Goal: Use online tool/utility: Use online tool/utility

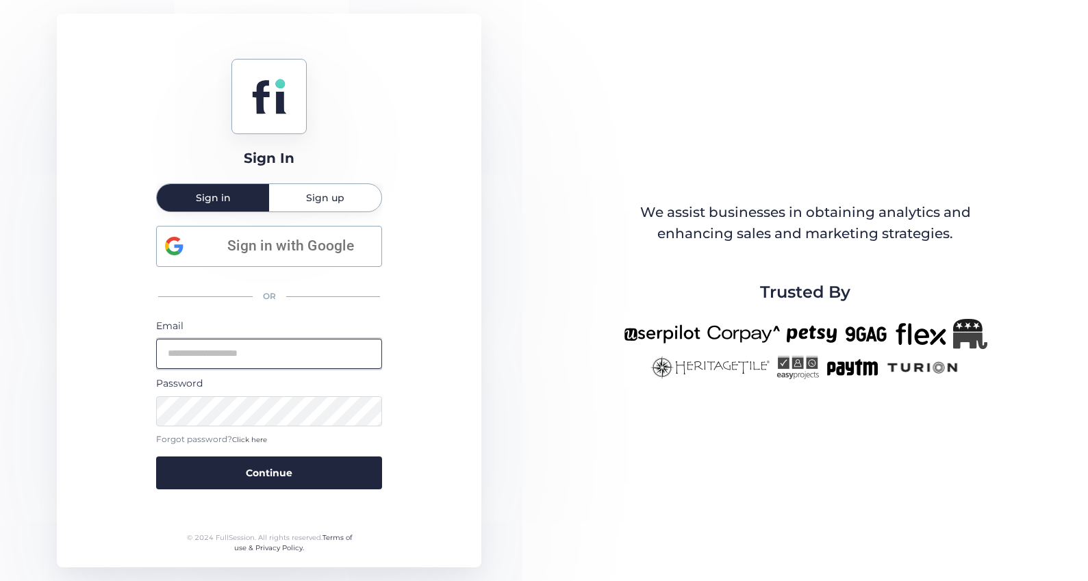
click at [222, 345] on input "email" at bounding box center [269, 354] width 226 height 30
type input "**********"
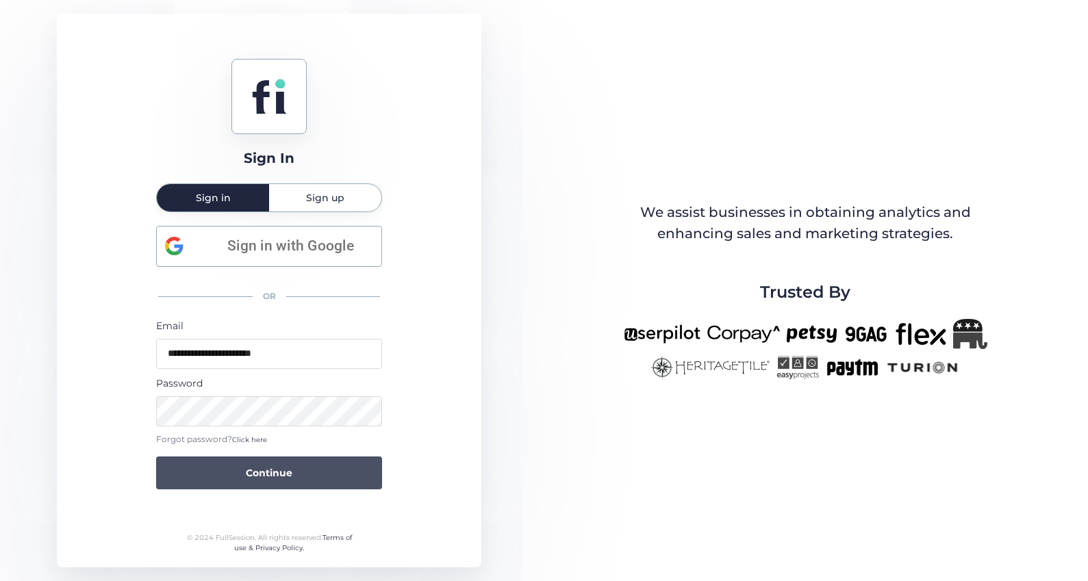
click at [252, 470] on span "Continue" at bounding box center [269, 473] width 47 height 15
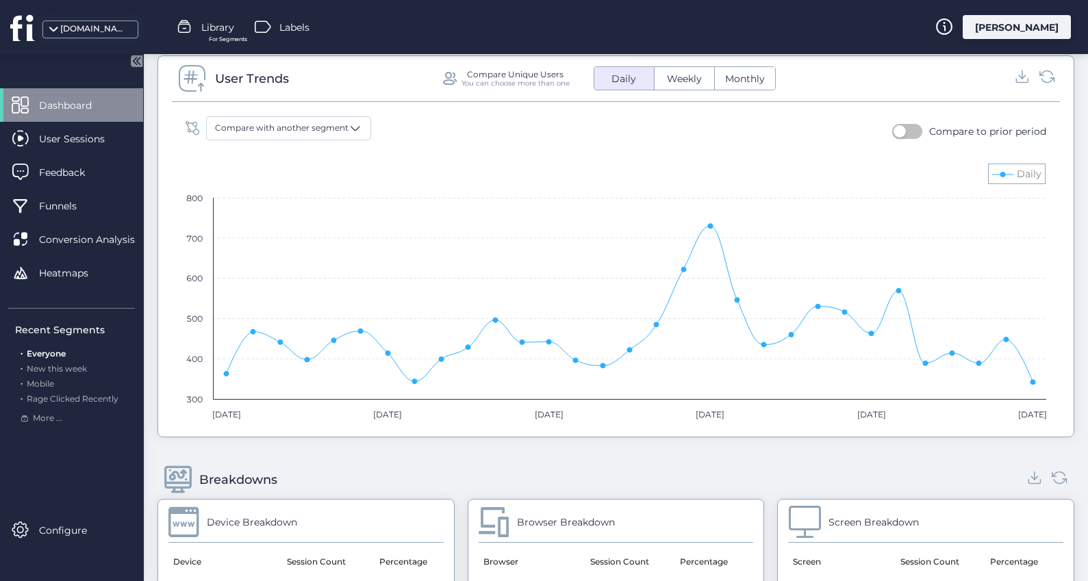
scroll to position [913, 0]
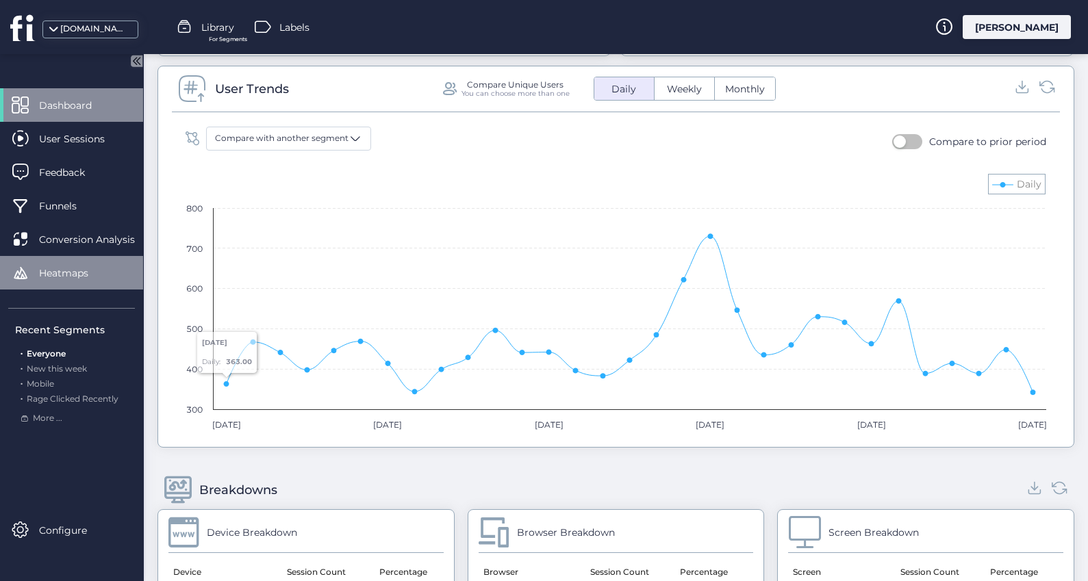
click at [35, 264] on div "Heatmaps" at bounding box center [71, 273] width 143 height 34
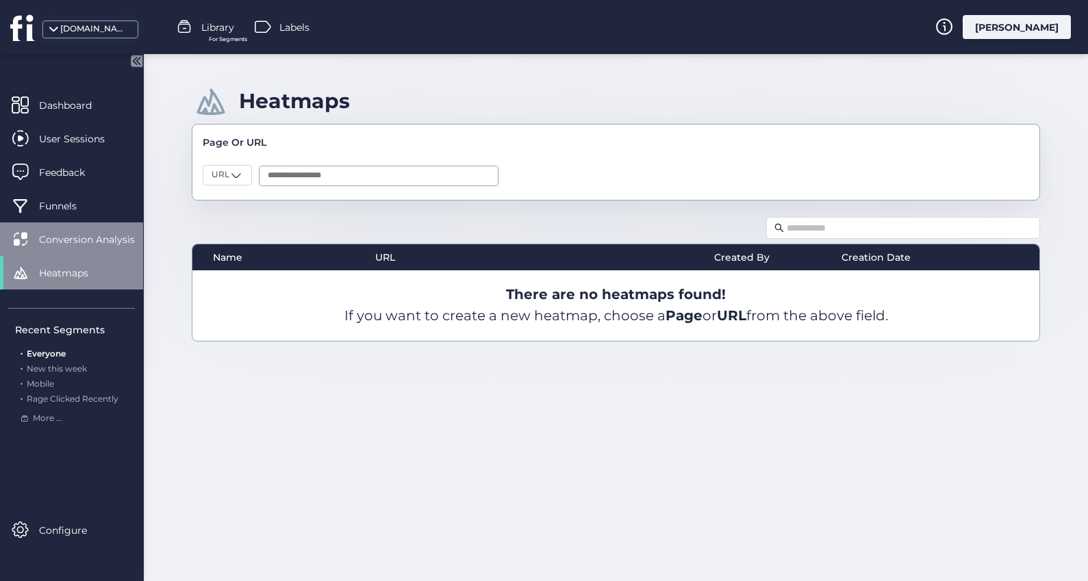
click at [60, 243] on span "Conversion Analysis" at bounding box center [97, 239] width 116 height 15
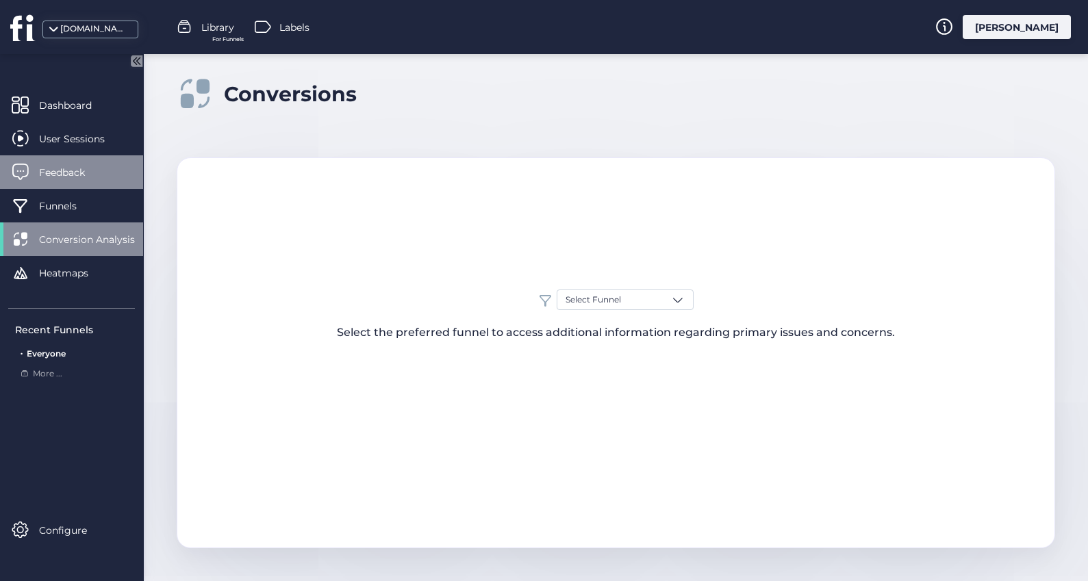
click at [83, 178] on span "Feedback" at bounding box center [72, 172] width 66 height 15
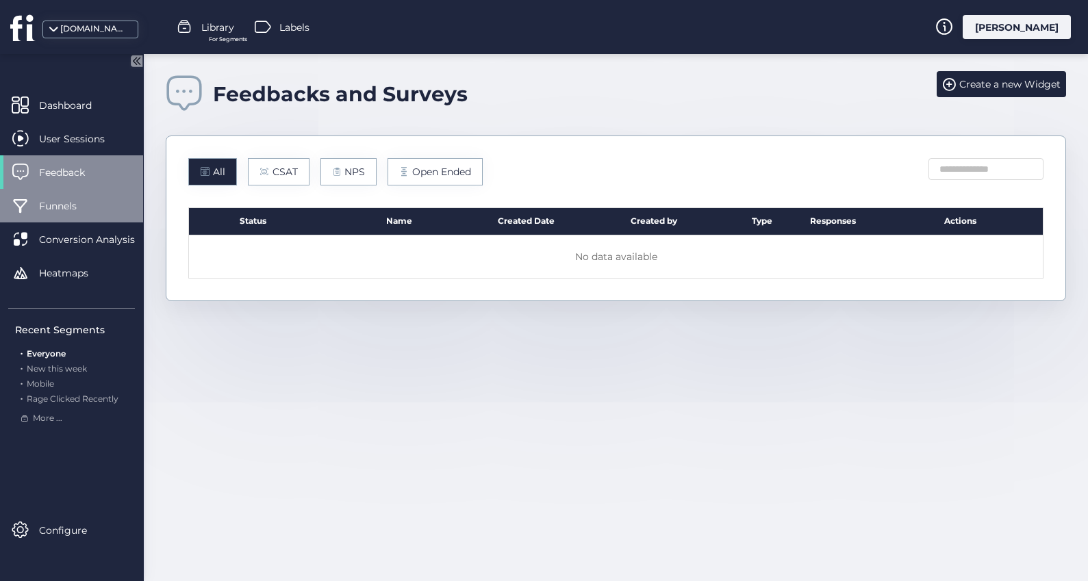
click at [74, 199] on span "Funnels" at bounding box center [68, 206] width 58 height 15
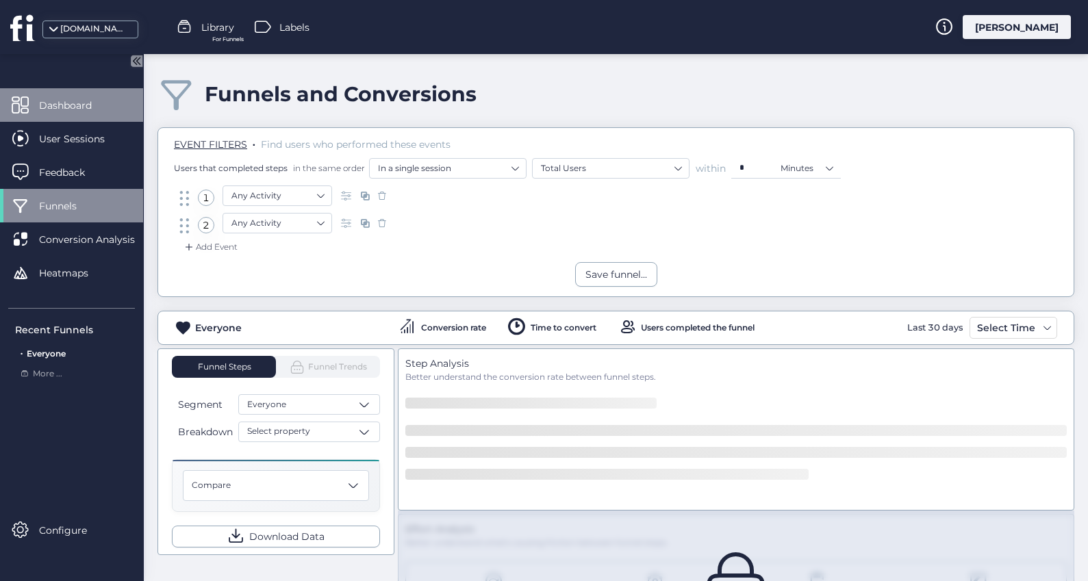
click at [90, 108] on span "Dashboard" at bounding box center [75, 105] width 73 height 15
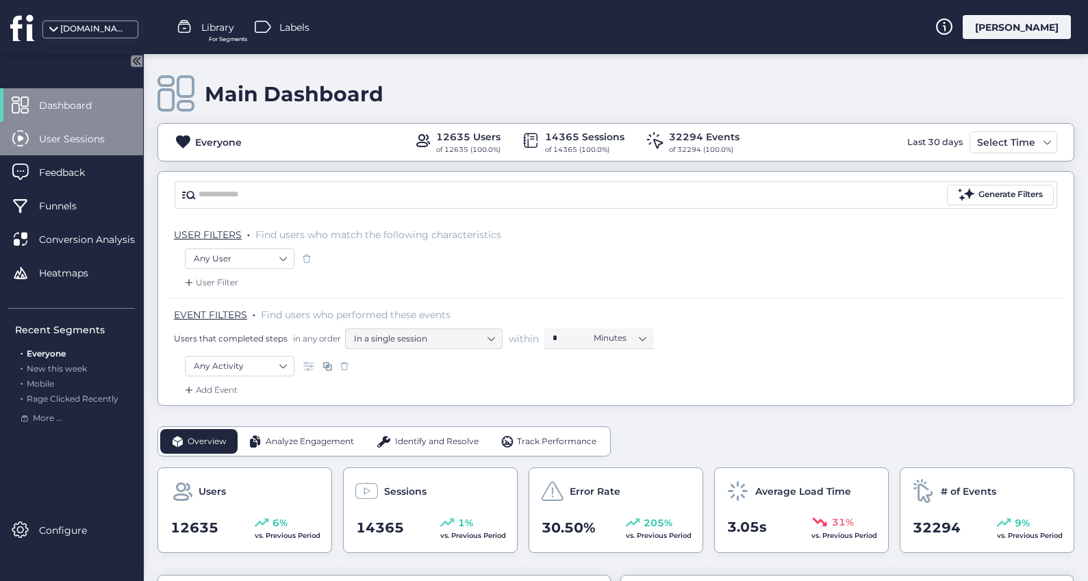
click at [88, 147] on div "User Sessions" at bounding box center [71, 139] width 143 height 34
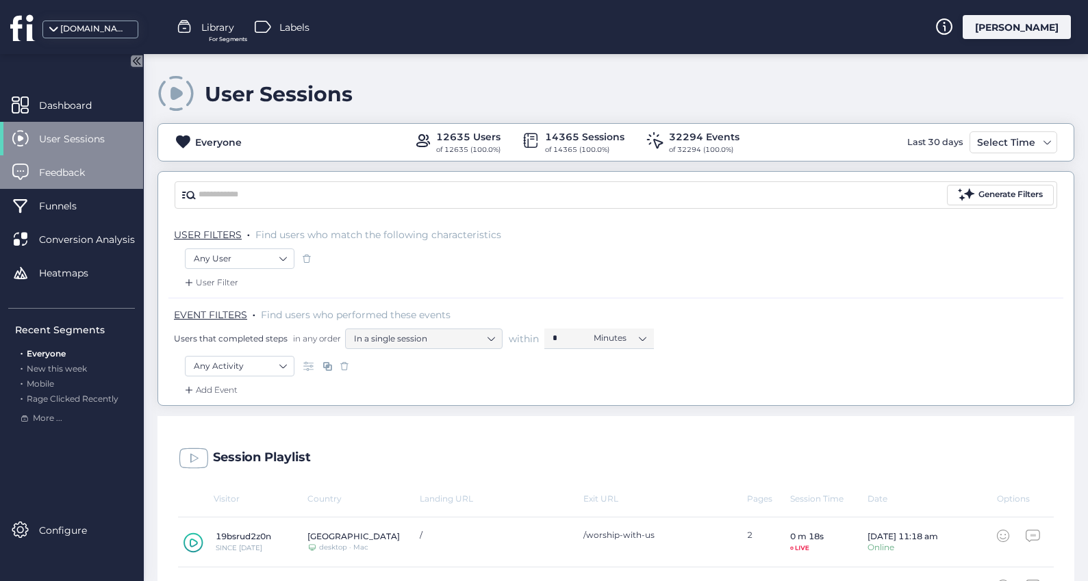
click at [66, 173] on span "Feedback" at bounding box center [72, 172] width 66 height 15
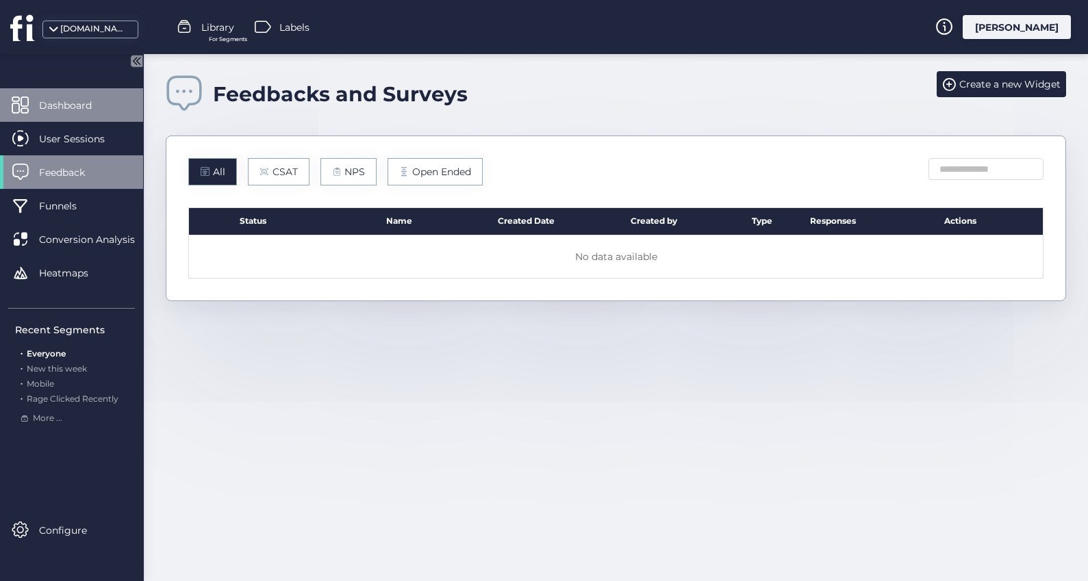
click at [92, 103] on span "Dashboard" at bounding box center [75, 105] width 73 height 15
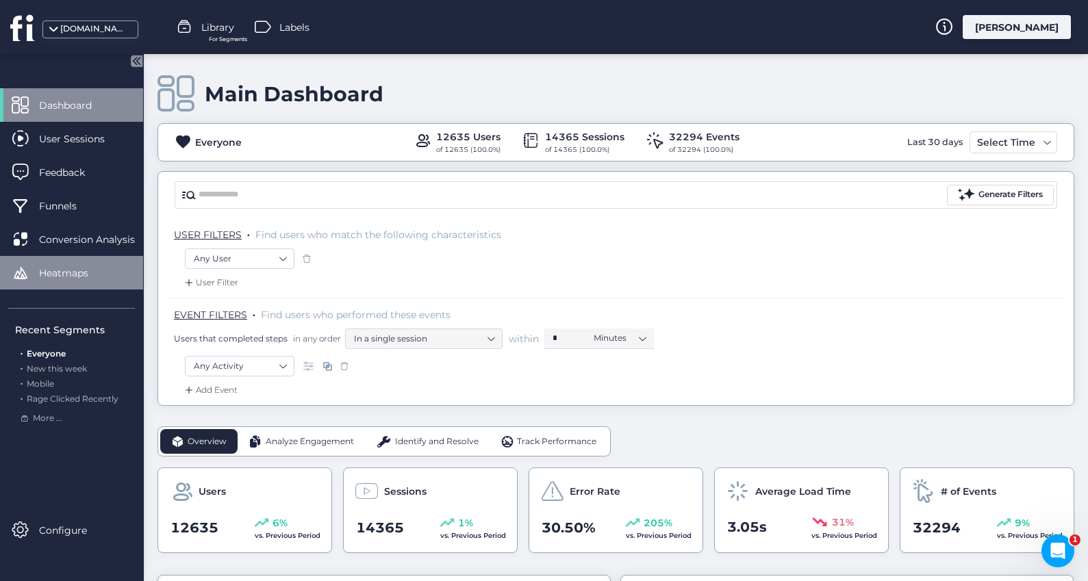
click at [68, 274] on span "Heatmaps" at bounding box center [74, 273] width 70 height 15
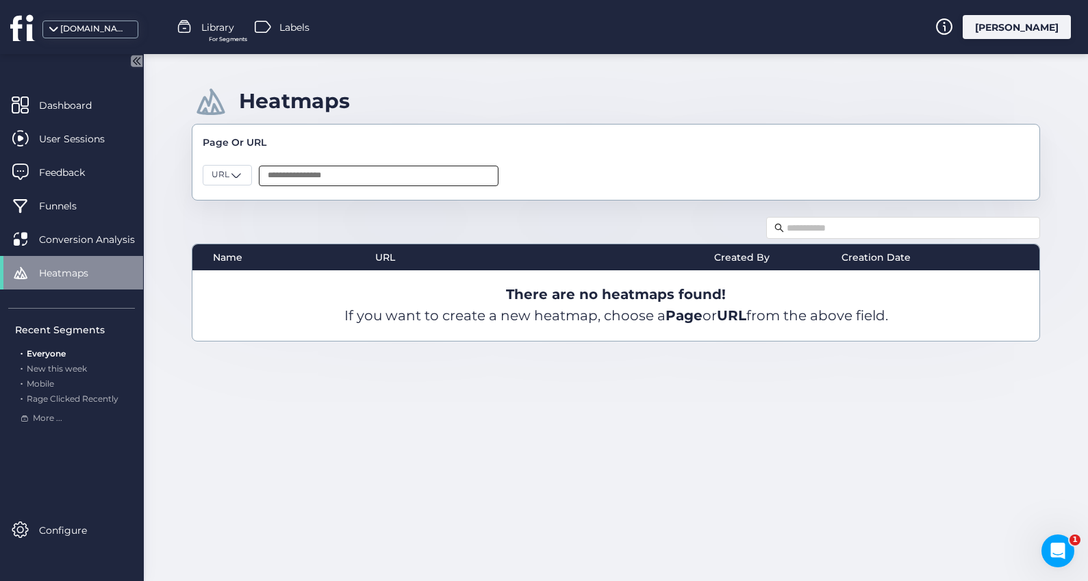
click at [361, 174] on input "text" at bounding box center [379, 176] width 240 height 21
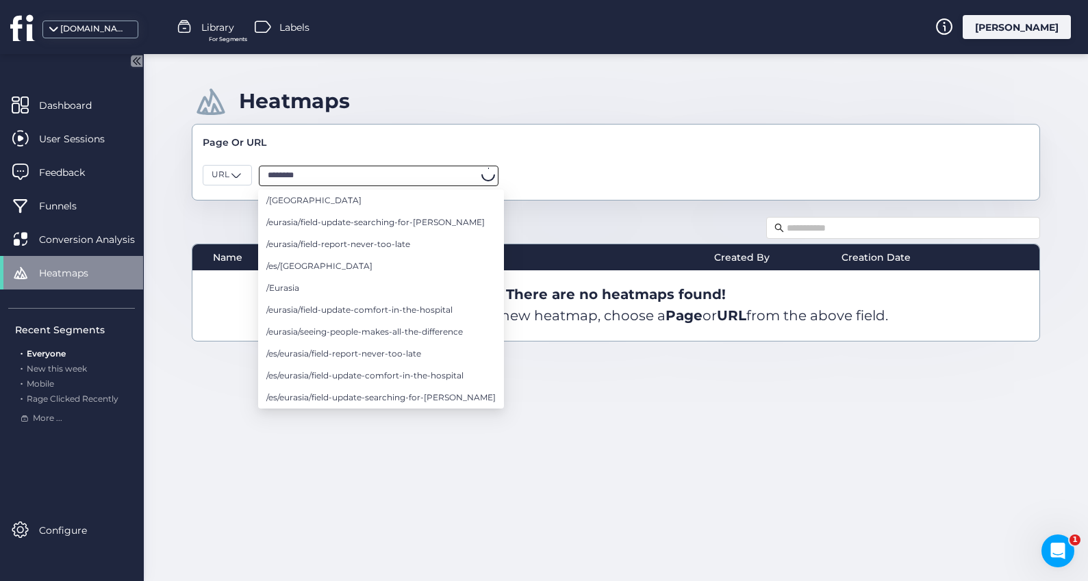
type input "********"
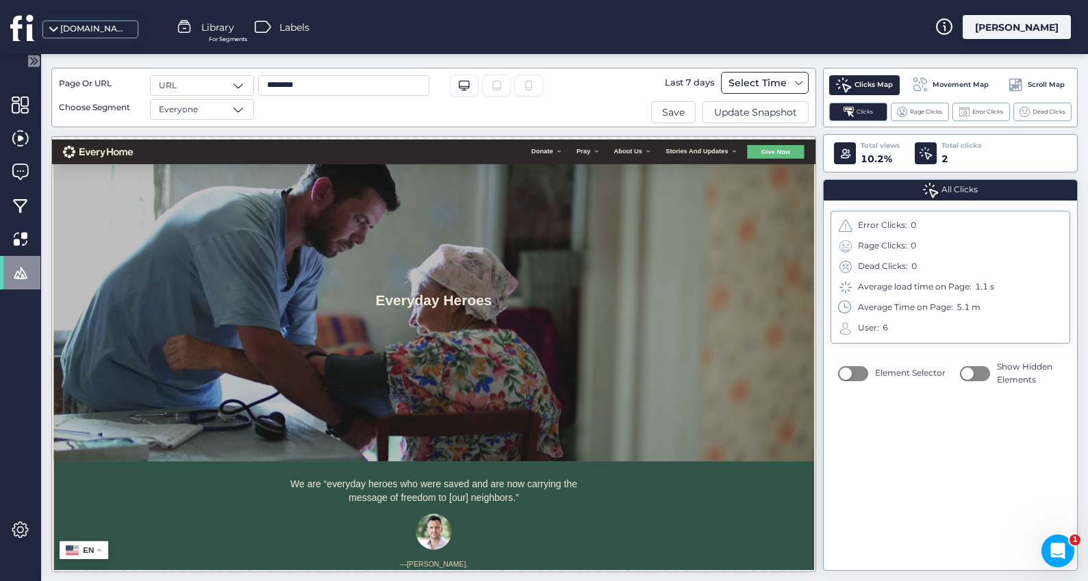
click at [793, 82] on div "Select Time" at bounding box center [765, 83] width 88 height 22
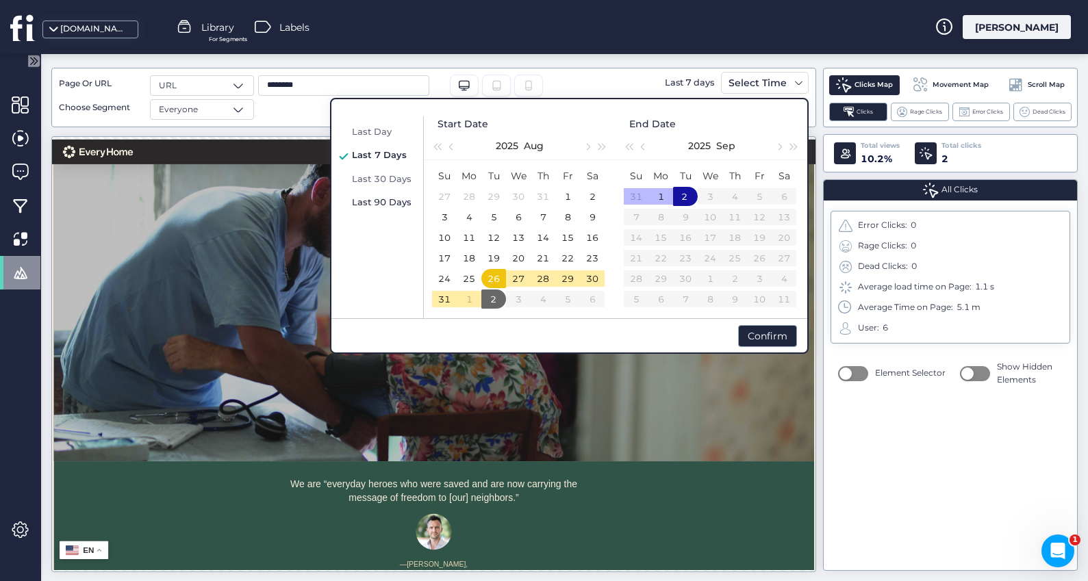
click at [355, 200] on span "Last 90 Days" at bounding box center [382, 201] width 60 height 11
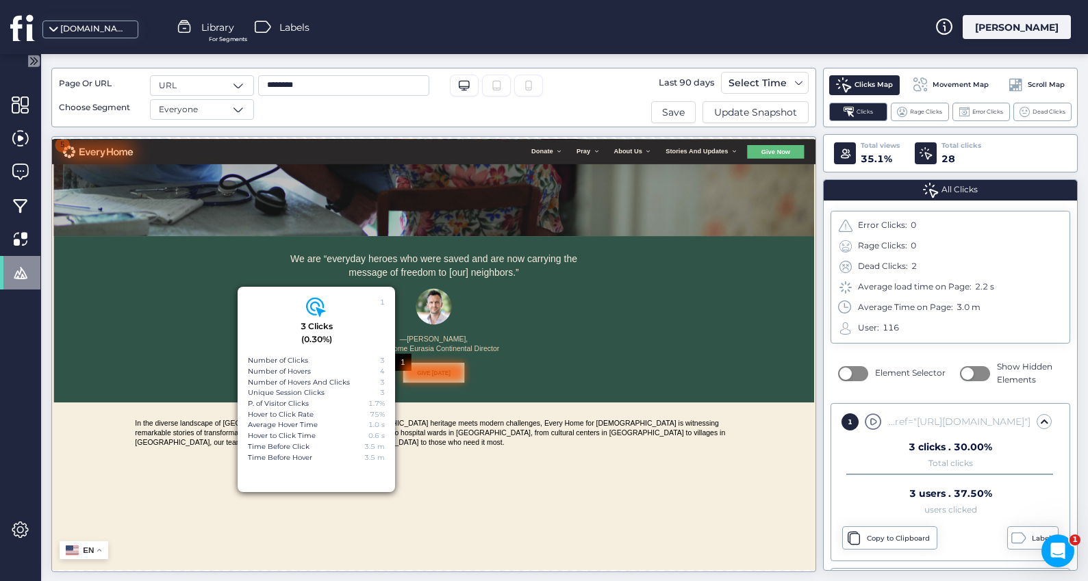
scroll to position [372, 0]
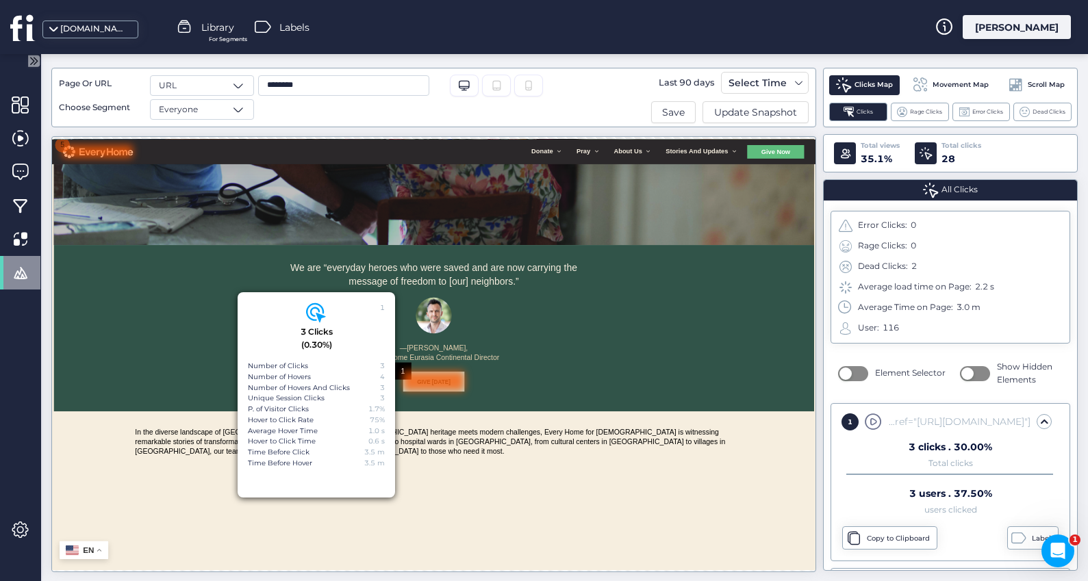
click at [119, 159] on div at bounding box center [130, 160] width 120 height 22
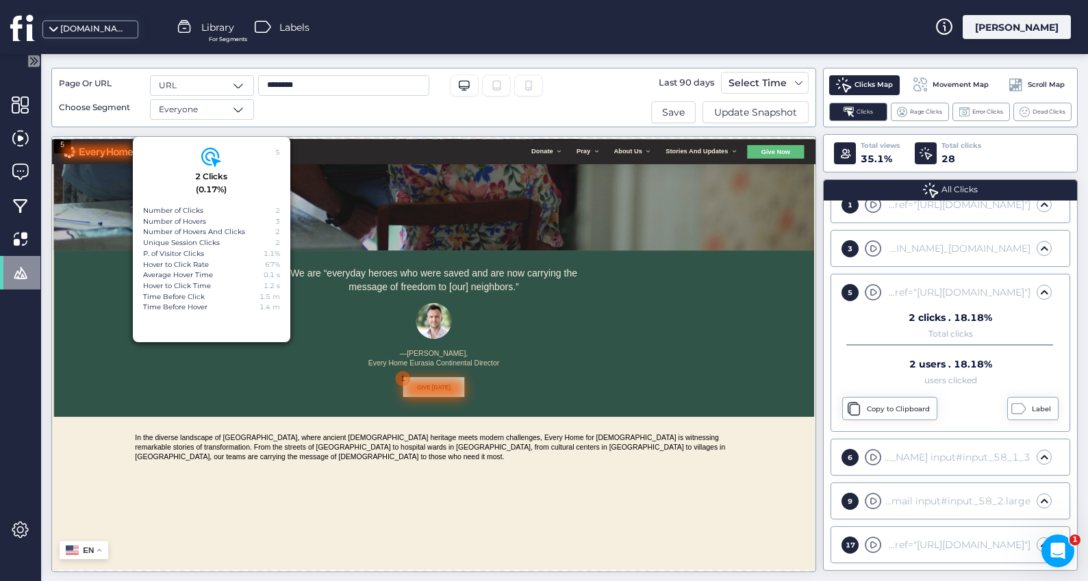
scroll to position [359, 0]
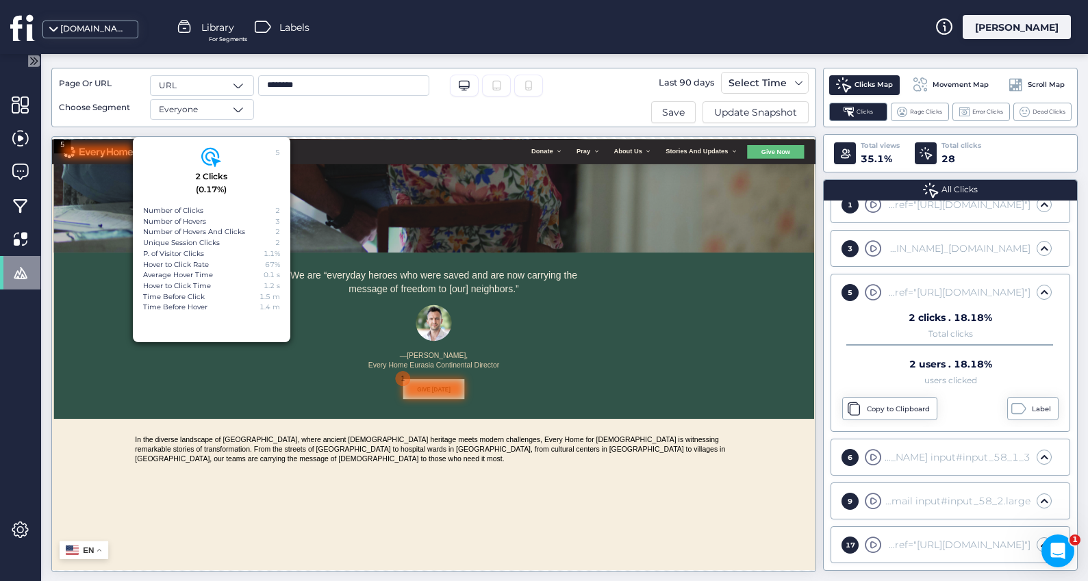
click at [722, 559] on div at bounding box center [708, 567] width 106 height 34
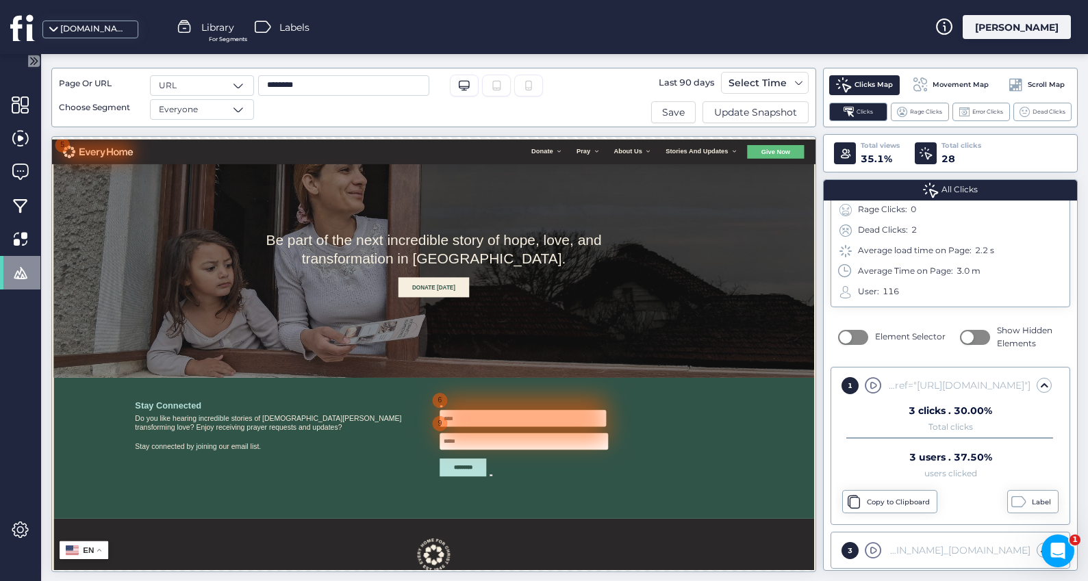
scroll to position [1927, 0]
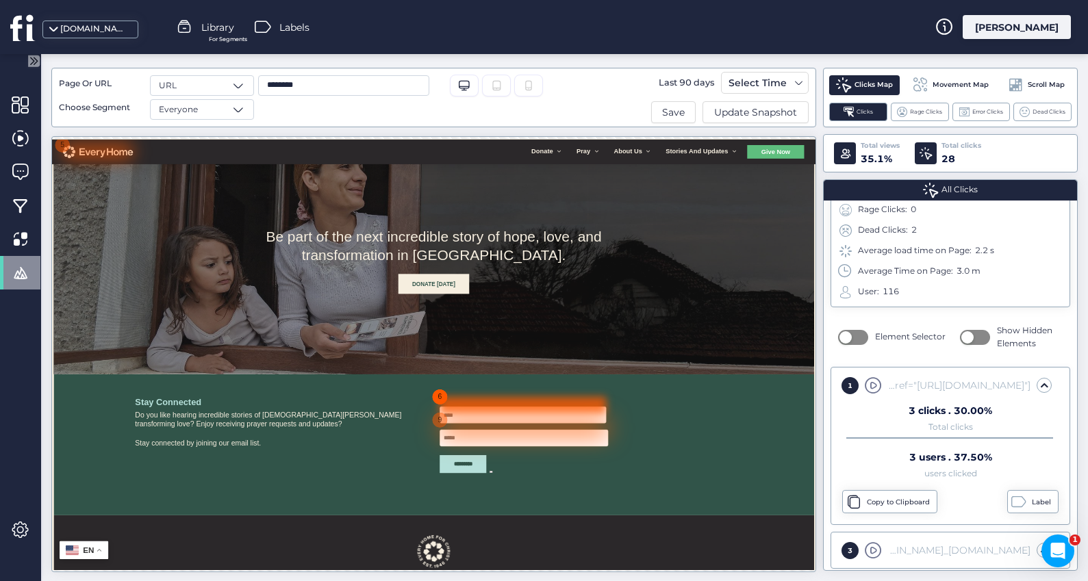
click at [719, 578] on div "6" at bounding box center [718, 581] width 29 height 29
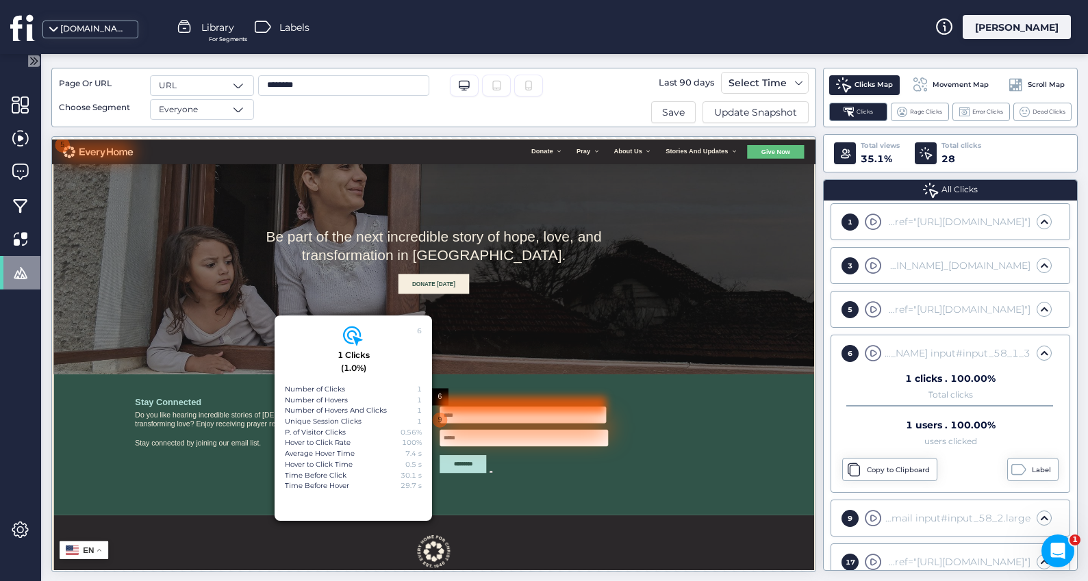
scroll to position [217, 0]
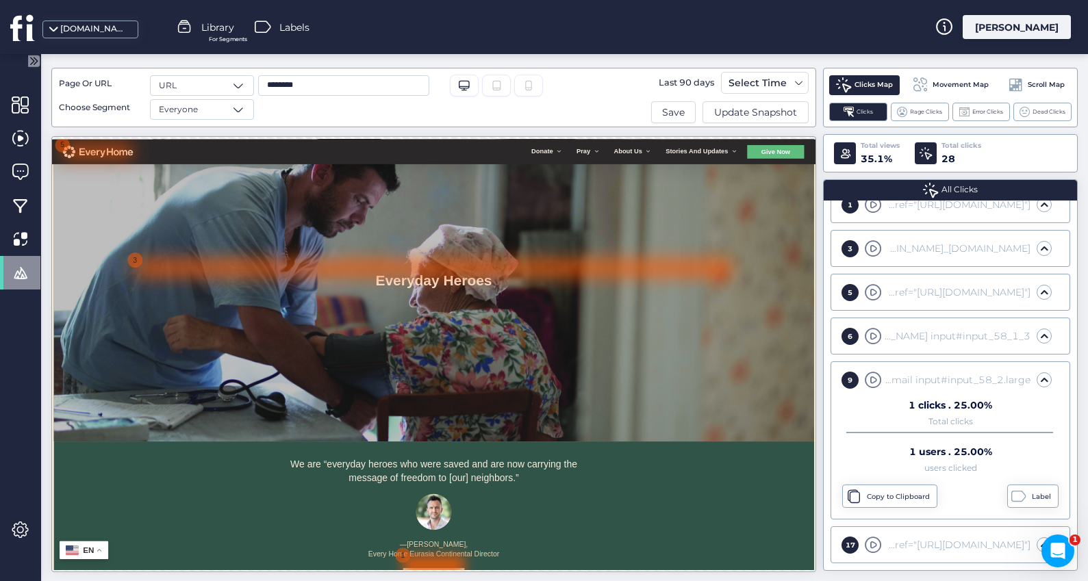
scroll to position [0, 0]
